Goal: Information Seeking & Learning: Learn about a topic

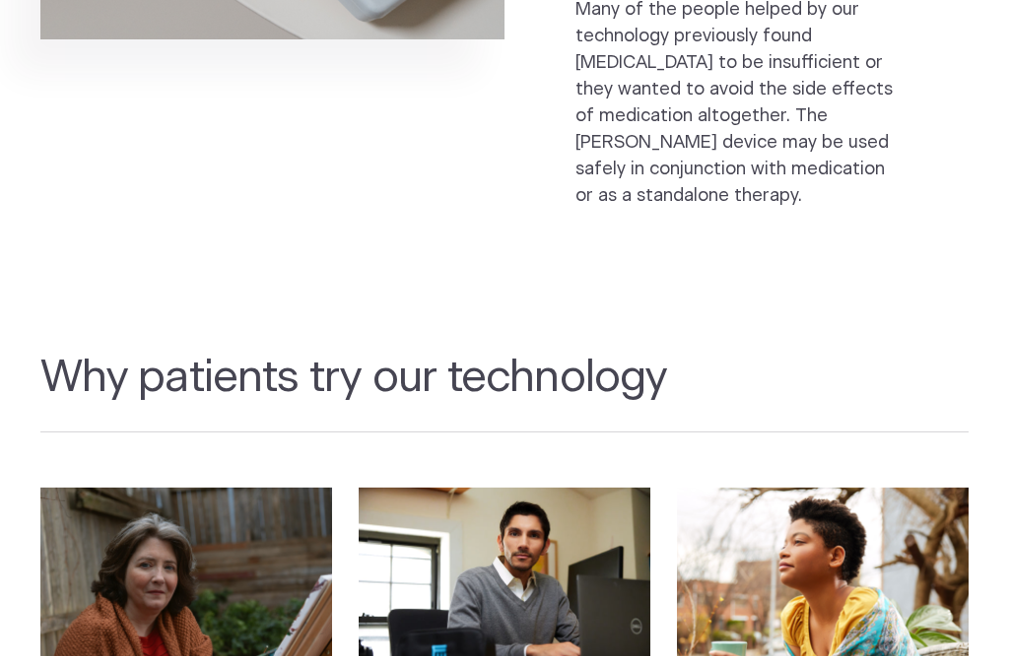
scroll to position [1441, 0]
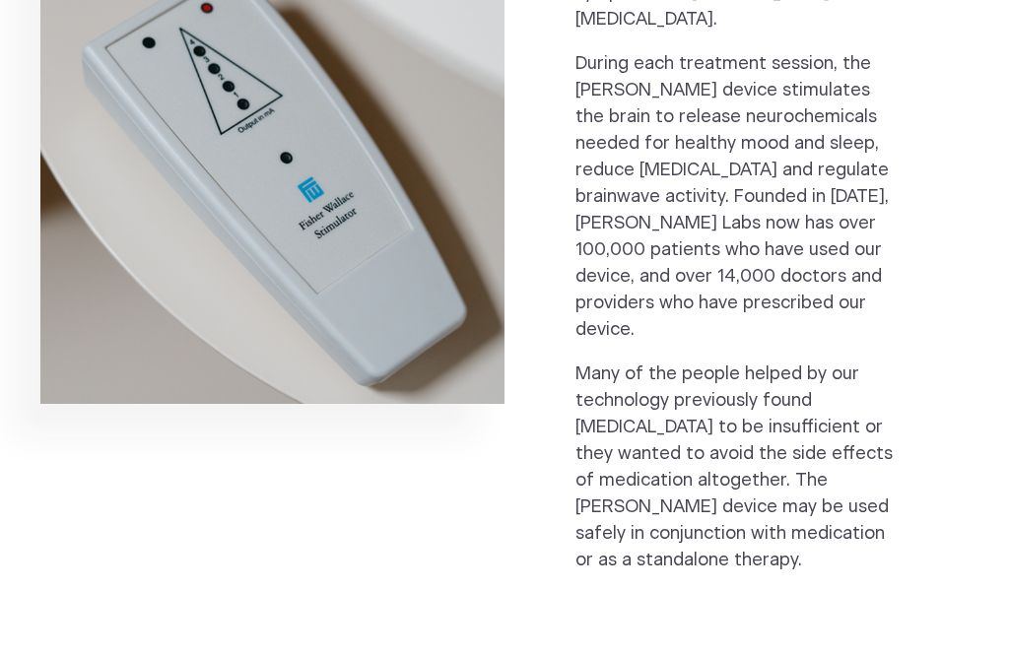
scroll to position [1073, 0]
